Goal: Task Accomplishment & Management: Use online tool/utility

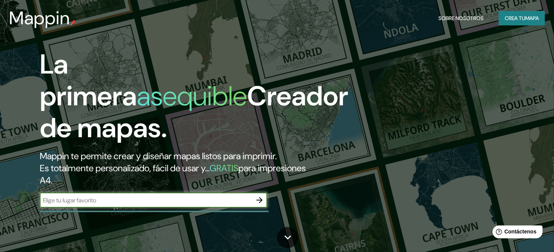
click at [131, 187] on div "La primera asequible Creador de mapas. Mappin te permite crear y diseñar mapas …" at bounding box center [178, 131] width 332 height 167
click at [128, 203] on input "text" at bounding box center [146, 200] width 212 height 9
type input "[PERSON_NAME]"
click at [264, 199] on icon "button" at bounding box center [259, 199] width 9 height 9
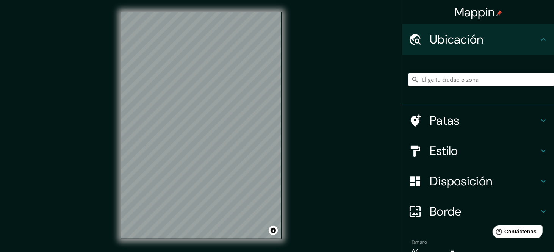
click at [521, 40] on h4 "Ubicación" at bounding box center [483, 39] width 109 height 15
click at [494, 36] on h4 "Ubicación" at bounding box center [483, 39] width 109 height 15
click at [447, 81] on input "Elige tu ciudad o zona" at bounding box center [480, 80] width 145 height 14
type input "[PERSON_NAME], [GEOGRAPHIC_DATA], [GEOGRAPHIC_DATA]"
